Goal: Task Accomplishment & Management: Use online tool/utility

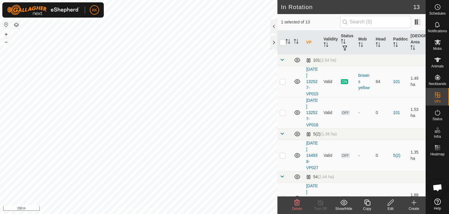
click at [296, 203] on icon at bounding box center [298, 202] width 6 height 6
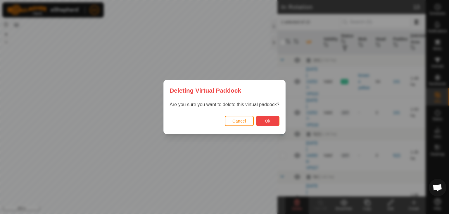
click at [267, 116] on button "Ok" at bounding box center [267, 121] width 23 height 10
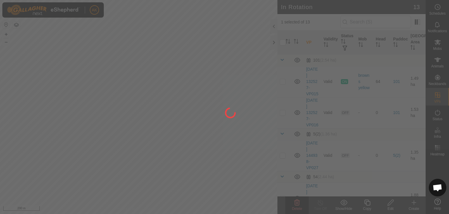
checkbox input "false"
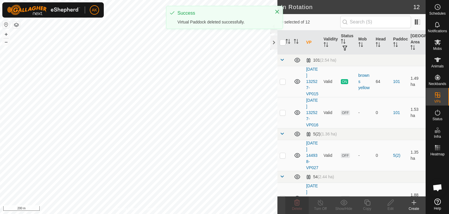
checkbox input "true"
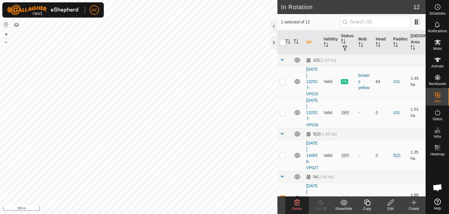
click at [301, 205] on delete-svg-icon at bounding box center [297, 202] width 23 height 7
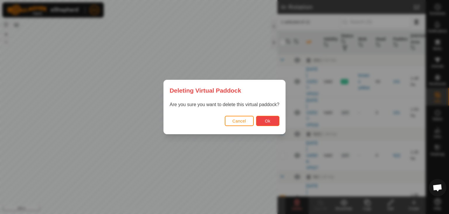
click at [265, 123] on span "Ok" at bounding box center [268, 121] width 6 height 5
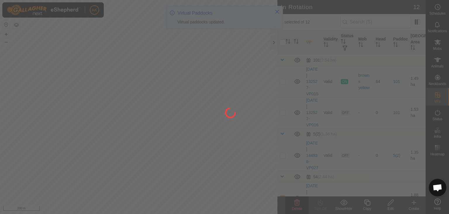
checkbox input "false"
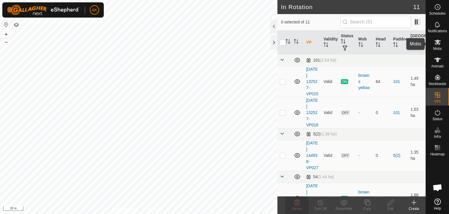
click at [439, 42] on icon at bounding box center [438, 42] width 7 height 7
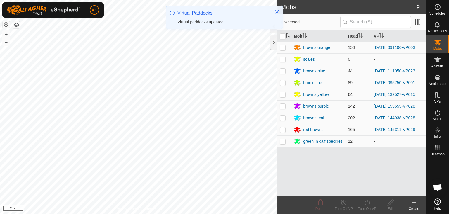
click at [284, 93] on p-checkbox at bounding box center [283, 94] width 6 height 5
checkbox input "true"
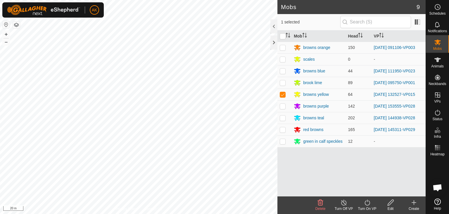
click at [366, 203] on icon at bounding box center [367, 202] width 7 height 7
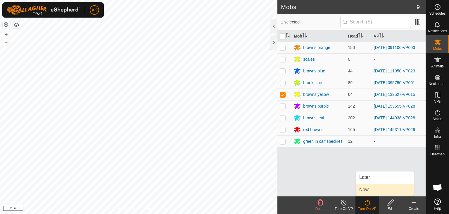
click at [370, 189] on link "Now" at bounding box center [385, 189] width 58 height 12
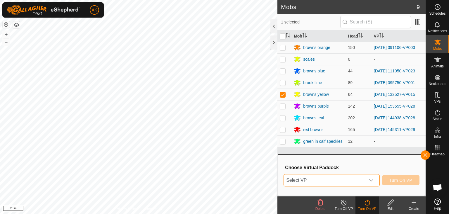
click at [345, 178] on span "Select VP" at bounding box center [325, 180] width 82 height 12
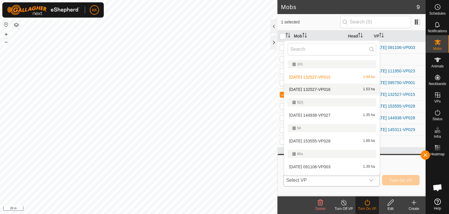
click at [327, 88] on li "[DATE] 132527-VP016 1.53 ha" at bounding box center [332, 89] width 96 height 12
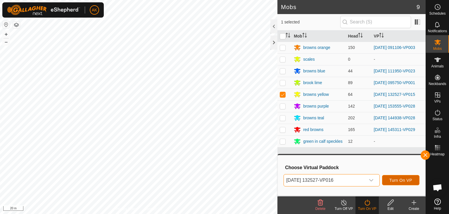
click at [404, 179] on span "Turn On VP" at bounding box center [401, 180] width 23 height 5
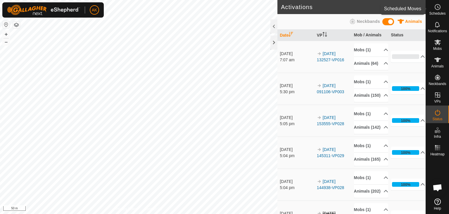
click at [442, 8] on es-schedule-vp-svg-icon at bounding box center [438, 6] width 11 height 9
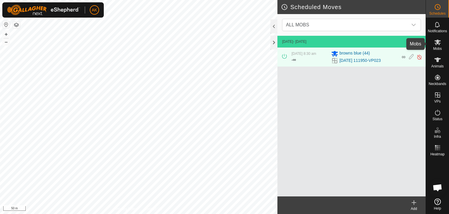
click at [437, 45] on icon at bounding box center [438, 42] width 7 height 7
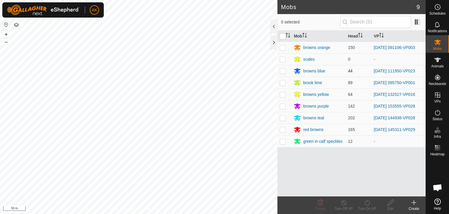
click at [286, 69] on p-checkbox at bounding box center [283, 70] width 6 height 5
checkbox input "true"
click at [368, 205] on icon at bounding box center [367, 202] width 5 height 6
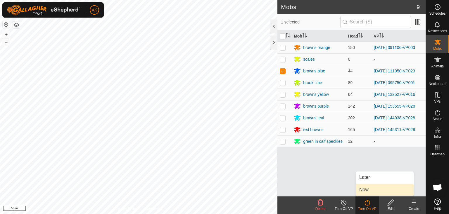
click at [367, 189] on link "Now" at bounding box center [385, 189] width 58 height 12
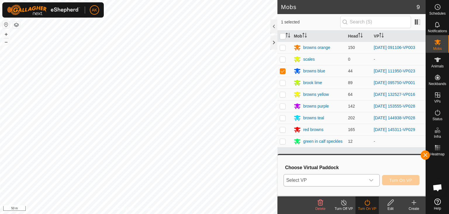
click at [366, 179] on div "dropdown trigger" at bounding box center [372, 180] width 12 height 12
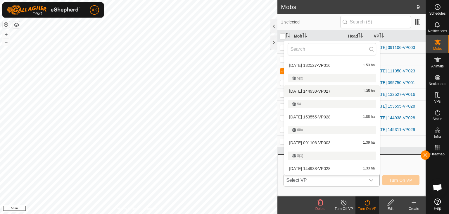
scroll to position [117, 0]
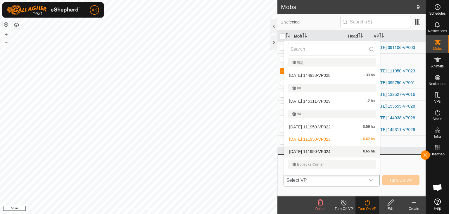
click at [317, 150] on li "[DATE] 111950-VP024 0.65 ha" at bounding box center [332, 151] width 96 height 12
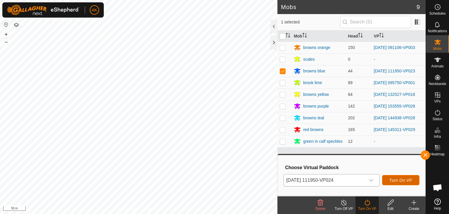
click at [404, 175] on button "Turn On VP" at bounding box center [400, 180] width 37 height 10
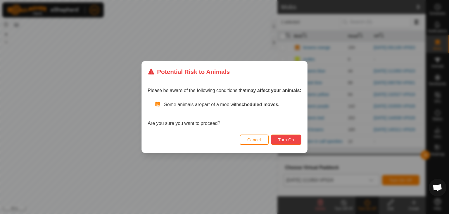
click at [289, 138] on span "Turn On" at bounding box center [287, 139] width 16 height 5
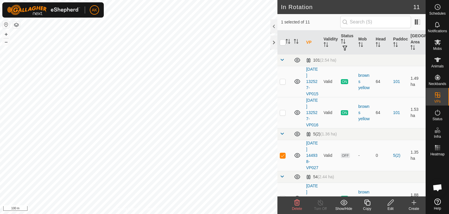
click at [297, 202] on icon at bounding box center [297, 202] width 7 height 7
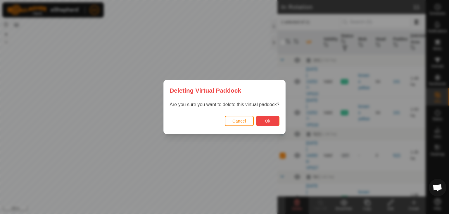
click at [266, 123] on button "Ok" at bounding box center [267, 121] width 23 height 10
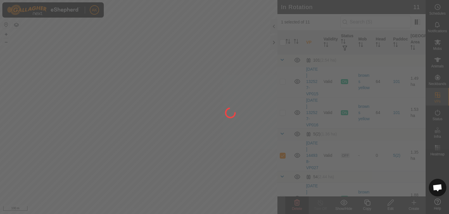
checkbox input "false"
